Goal: Transaction & Acquisition: Purchase product/service

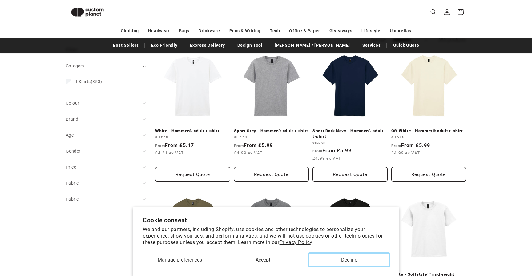
click at [372, 254] on button "Decline" at bounding box center [349, 260] width 80 height 13
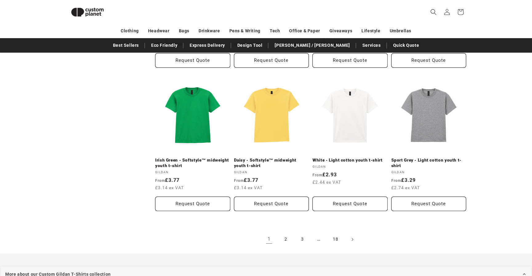
scroll to position [658, 0]
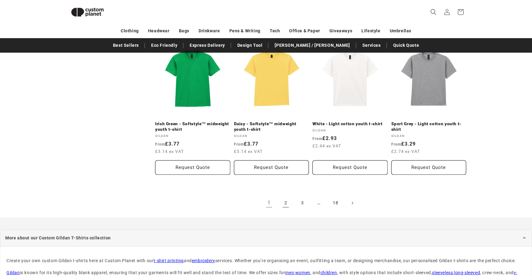
click at [283, 203] on link "2" at bounding box center [286, 203] width 14 height 14
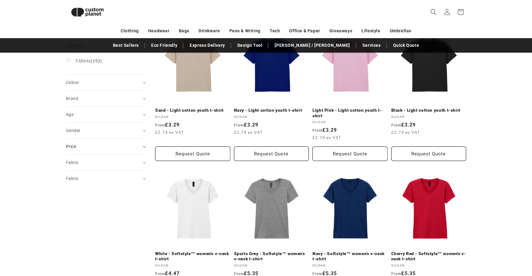
scroll to position [97, 0]
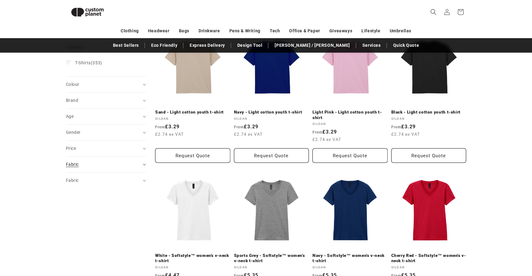
click at [110, 169] on summary "Fabric (0)" at bounding box center [106, 165] width 80 height 16
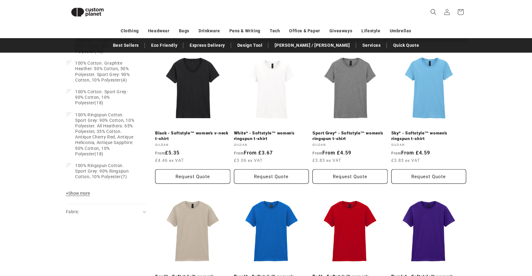
scroll to position [421, 0]
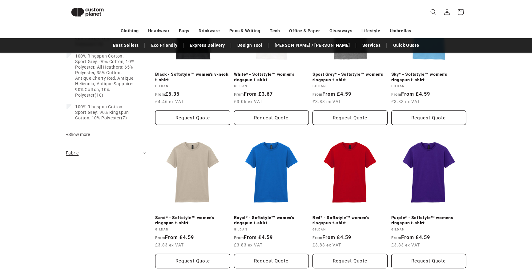
click at [108, 152] on div "Fabric (0)" at bounding box center [103, 153] width 75 height 6
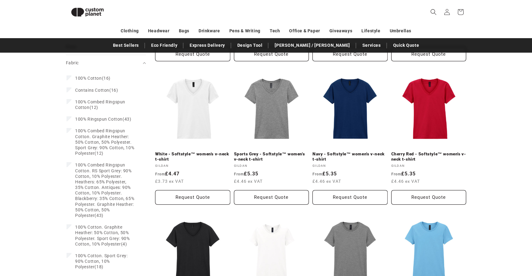
scroll to position [69, 0]
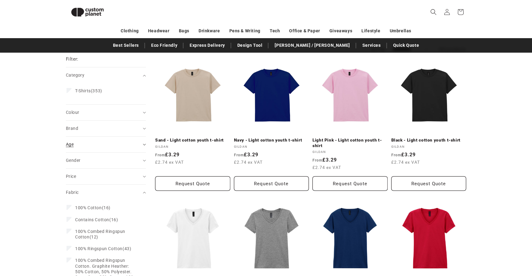
click at [98, 147] on summary "Age (0)" at bounding box center [106, 145] width 80 height 16
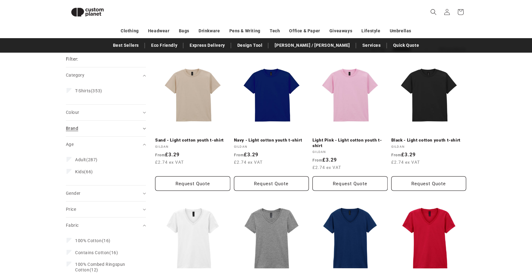
click at [99, 127] on div "Brand (0)" at bounding box center [103, 128] width 75 height 6
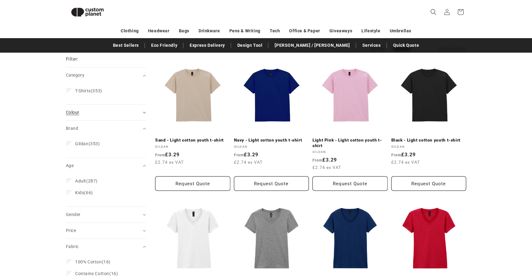
click at [99, 116] on summary "Colour (0)" at bounding box center [106, 113] width 80 height 16
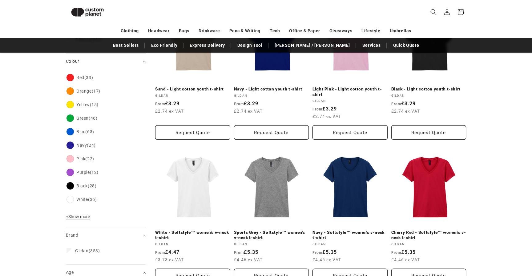
scroll to position [134, 0]
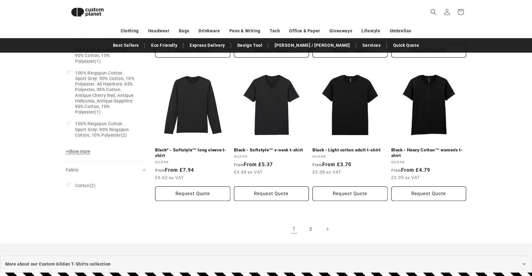
scroll to position [631, 0]
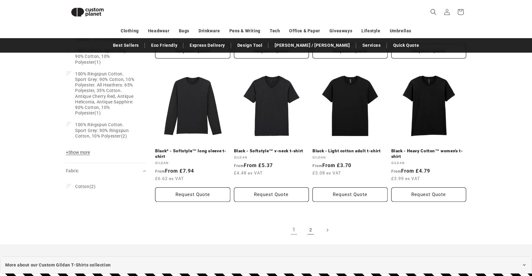
click at [311, 230] on link "2" at bounding box center [311, 230] width 14 height 14
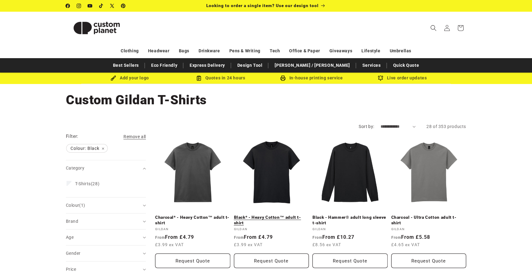
click at [273, 215] on link "Black* - Heavy Cotton™ adult t-shirt" at bounding box center [271, 220] width 75 height 11
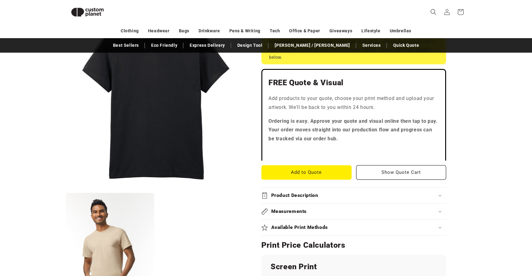
scroll to position [152, 0]
